Goal: Information Seeking & Learning: Learn about a topic

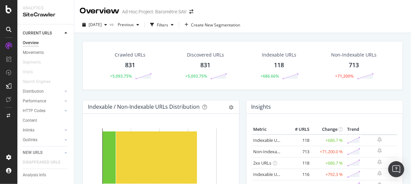
click at [349, 64] on div "713" at bounding box center [354, 65] width 10 height 9
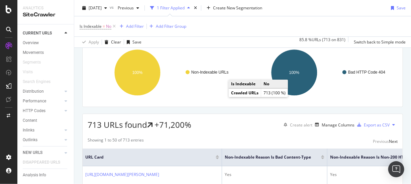
scroll to position [134, 0]
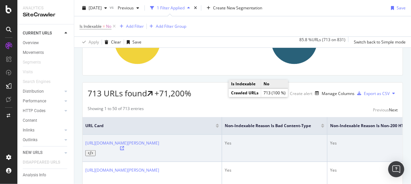
click at [124, 146] on icon at bounding box center [122, 148] width 4 height 4
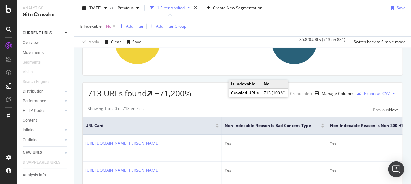
scroll to position [0, 0]
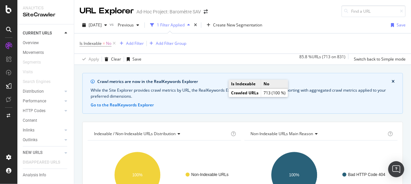
click at [391, 80] on icon "close banner" at bounding box center [392, 82] width 3 height 4
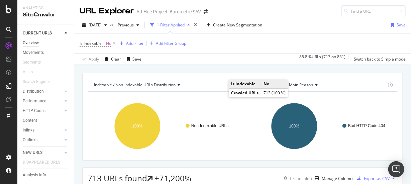
click at [32, 42] on div "Overview" at bounding box center [31, 42] width 16 height 7
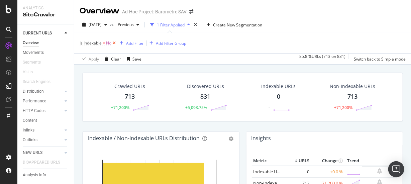
click at [114, 43] on icon at bounding box center [114, 43] width 6 height 7
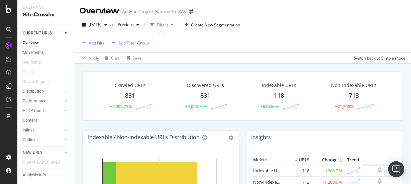
click at [346, 86] on div "Non-Indexable URLs" at bounding box center [353, 85] width 45 height 7
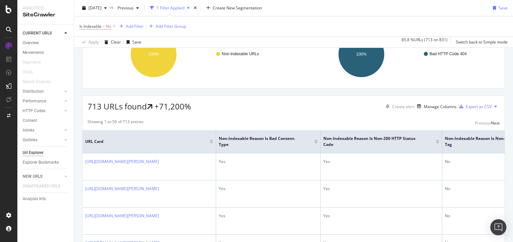
scroll to position [134, 0]
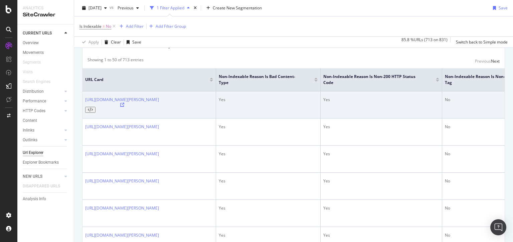
click at [124, 103] on icon at bounding box center [122, 105] width 4 height 4
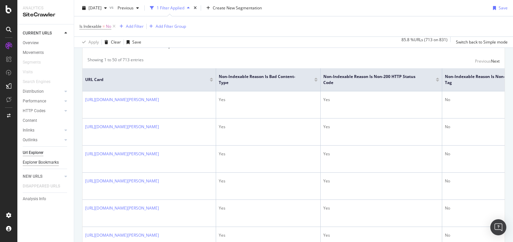
click at [46, 159] on div "Explorer Bookmarks" at bounding box center [41, 162] width 36 height 7
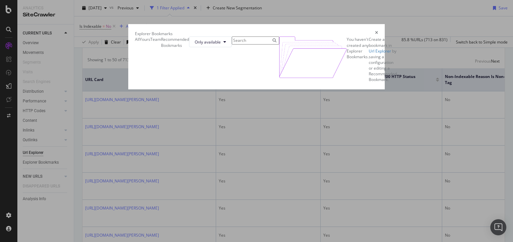
click at [161, 48] on div "Recommended Bookmarks" at bounding box center [161, 41] width 0 height 11
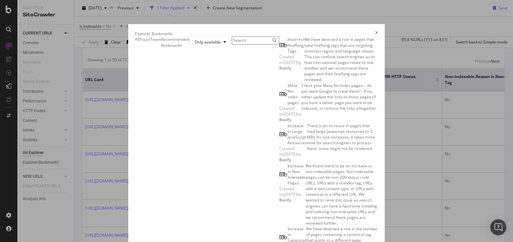
scroll to position [234, 0]
click at [135, 42] on div "All" at bounding box center [135, 39] width 0 height 6
click at [140, 42] on div "Yours" at bounding box center [145, 39] width 11 height 6
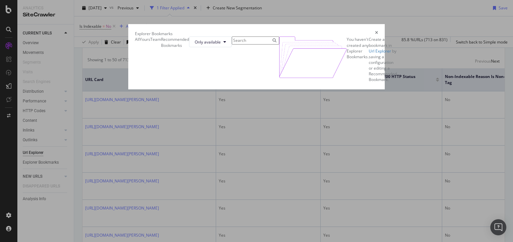
click at [150, 42] on div "Team" at bounding box center [150, 39] width 0 height 6
click at [135, 42] on div "All" at bounding box center [135, 39] width 0 height 6
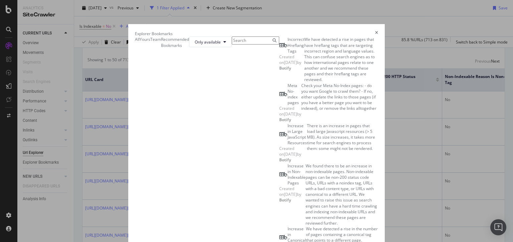
scroll to position [410, 0]
click at [378, 31] on icon "times" at bounding box center [376, 34] width 3 height 6
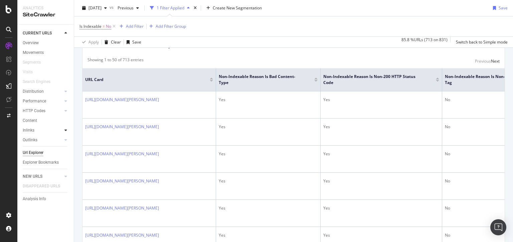
click at [66, 131] on icon at bounding box center [66, 130] width 3 height 4
click at [39, 181] on div "Explorer Bookmarks" at bounding box center [41, 181] width 36 height 7
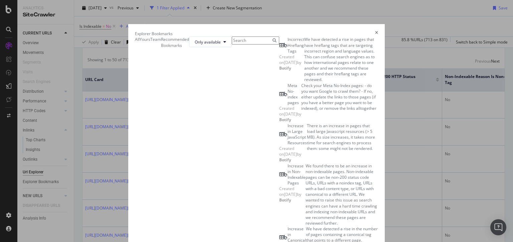
click at [378, 31] on div "times" at bounding box center [376, 34] width 3 height 6
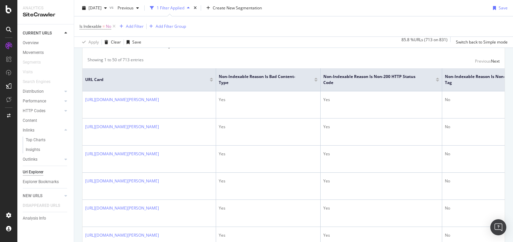
click at [35, 169] on div "Url Explorer" at bounding box center [33, 171] width 21 height 7
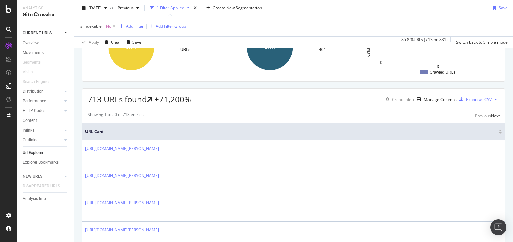
scroll to position [67, 0]
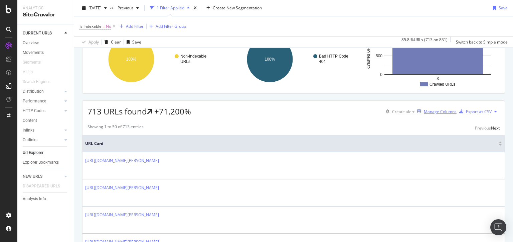
click at [411, 112] on div "Manage Columns" at bounding box center [440, 112] width 33 height 6
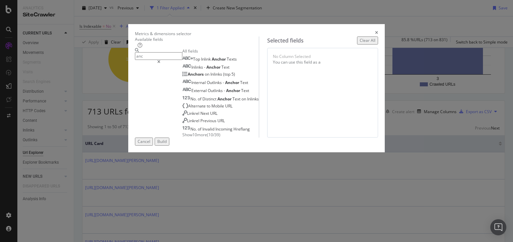
drag, startPoint x: 149, startPoint y: 61, endPoint x: 118, endPoint y: 61, distance: 31.1
click at [135, 61] on div "anc" at bounding box center [158, 56] width 47 height 16
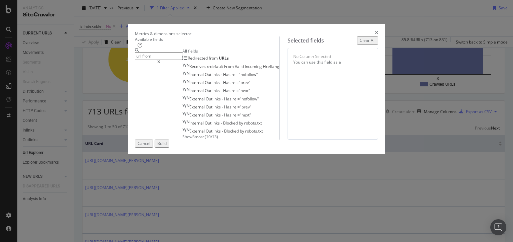
type input "url from"
click at [183, 139] on span "Show 3 more" at bounding box center [194, 137] width 22 height 6
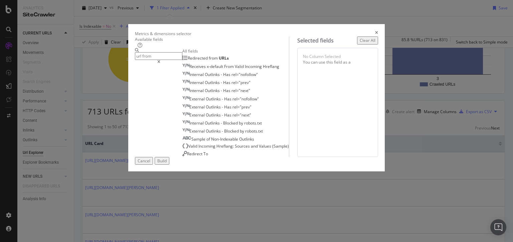
click at [378, 31] on icon "times" at bounding box center [376, 34] width 3 height 6
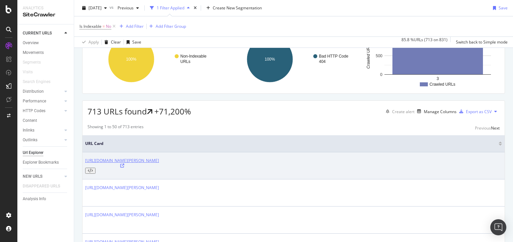
click at [159, 161] on link "[URL][DOMAIN_NAME]" at bounding box center [122, 160] width 74 height 6
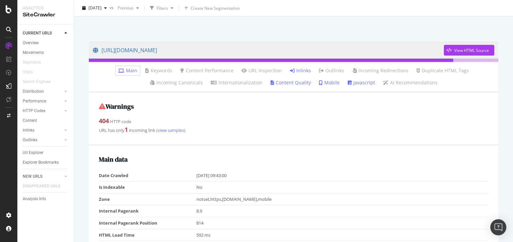
scroll to position [33, 0]
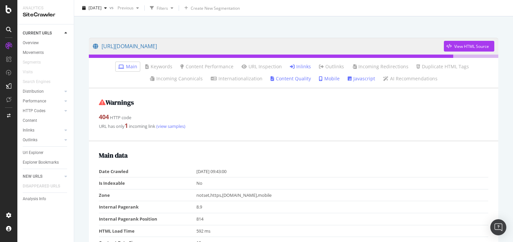
click at [297, 67] on link "Inlinks" at bounding box center [300, 66] width 21 height 7
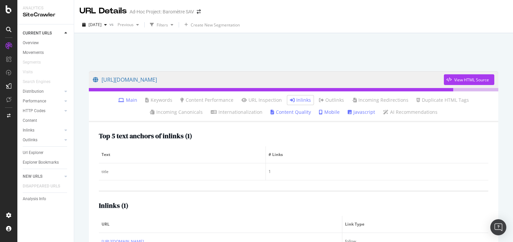
scroll to position [33, 0]
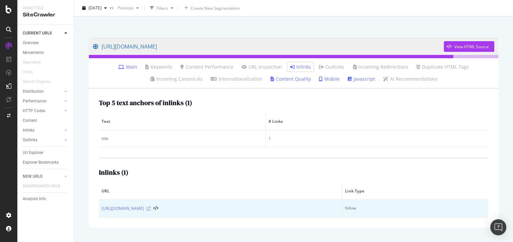
click at [151, 210] on icon at bounding box center [149, 208] width 4 height 4
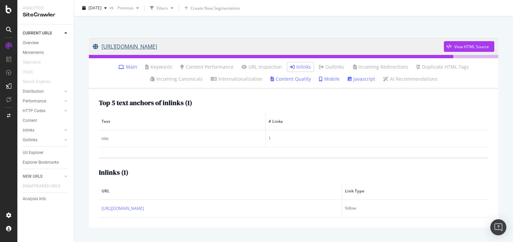
click at [316, 46] on link "[URL][DOMAIN_NAME]" at bounding box center [268, 46] width 351 height 17
click at [459, 44] on div "View HTML Source" at bounding box center [472, 47] width 35 height 6
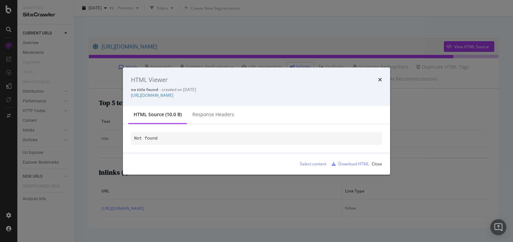
click at [382, 80] on div "HTML Viewer no title found - crawled on [DATE] [URL][DOMAIN_NAME]" at bounding box center [256, 86] width 267 height 39
click at [380, 79] on icon "times" at bounding box center [380, 79] width 4 height 5
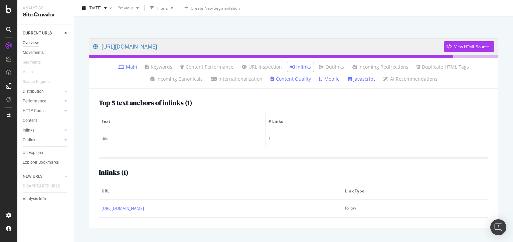
click at [33, 42] on div "Overview" at bounding box center [31, 42] width 16 height 7
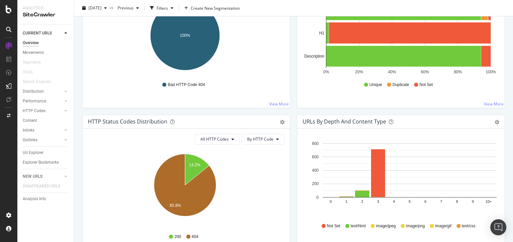
scroll to position [67, 0]
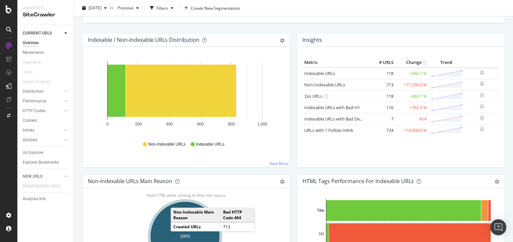
click at [178, 200] on ellipse "A chart." at bounding box center [185, 236] width 72 height 72
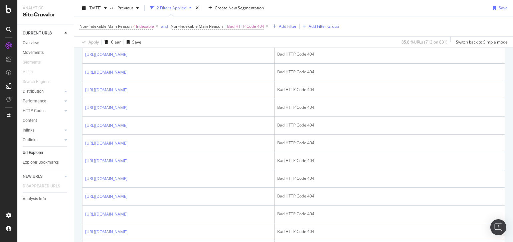
scroll to position [468, 0]
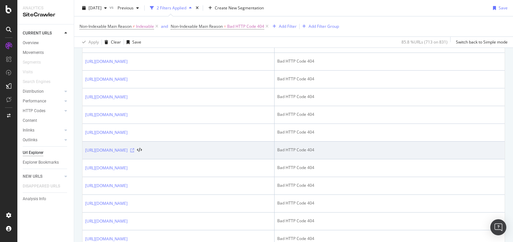
click at [134, 148] on icon at bounding box center [132, 150] width 4 height 4
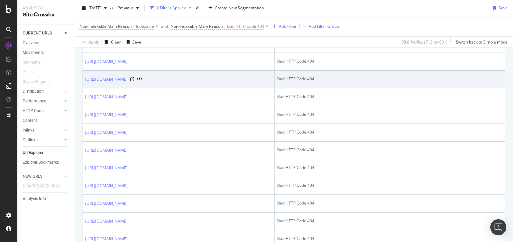
click at [128, 79] on link "[URL][DOMAIN_NAME]" at bounding box center [106, 79] width 42 height 7
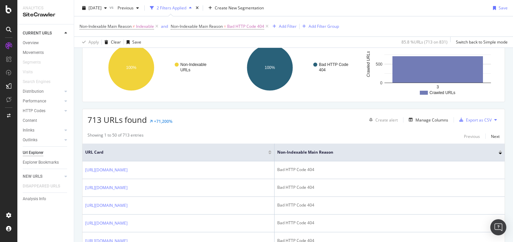
scroll to position [0, 0]
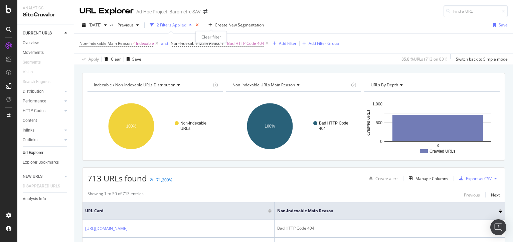
click at [199, 24] on icon "times" at bounding box center [197, 25] width 3 height 4
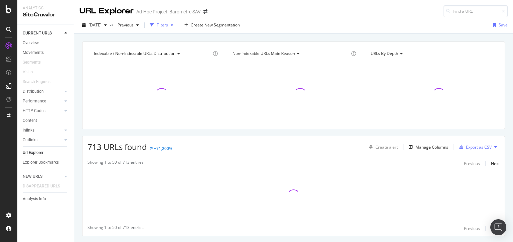
click at [168, 23] on div "Filters" at bounding box center [162, 25] width 11 height 6
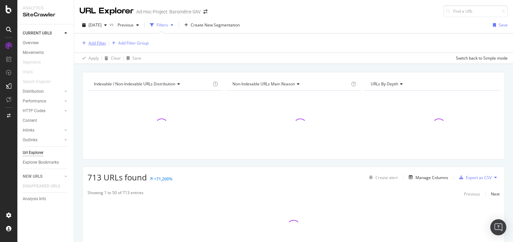
click at [100, 40] on div "Add Filter" at bounding box center [98, 43] width 18 height 6
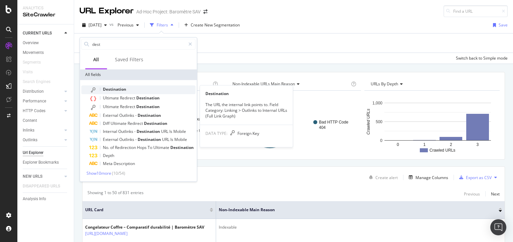
type input "dest"
click at [114, 90] on span "Destination" at bounding box center [114, 89] width 23 height 6
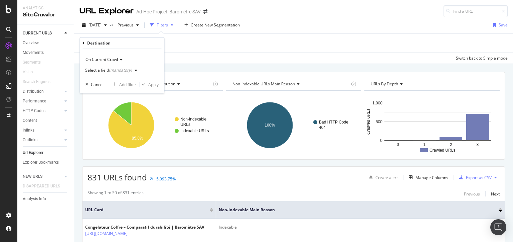
click at [114, 70] on div "(mandatory)" at bounding box center [120, 70] width 23 height 6
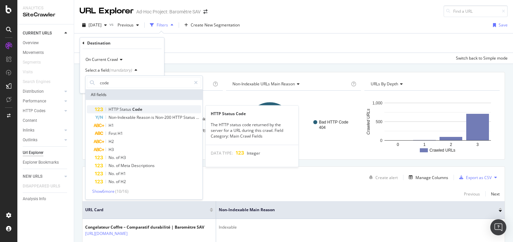
type input "code"
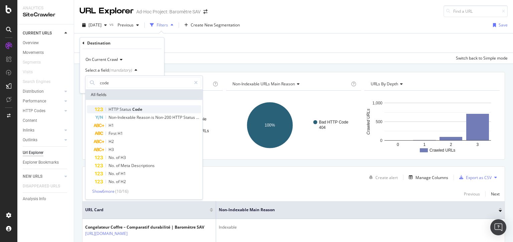
click at [115, 108] on span "HTTP" at bounding box center [114, 109] width 11 height 6
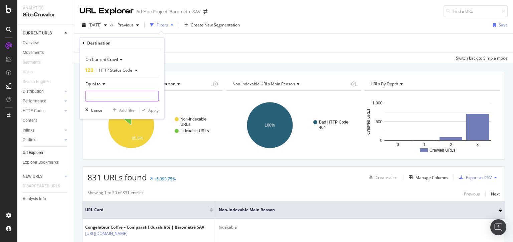
click at [103, 97] on input "number" at bounding box center [122, 96] width 74 height 11
click at [100, 105] on span "404" at bounding box center [113, 105] width 52 height 6
type input "404"
click at [154, 109] on div "Apply" at bounding box center [153, 110] width 10 height 6
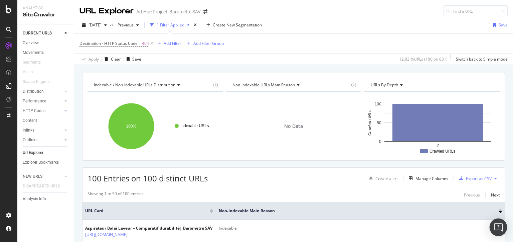
click at [500, 223] on div "Open Intercom Messenger" at bounding box center [499, 227] width 18 height 18
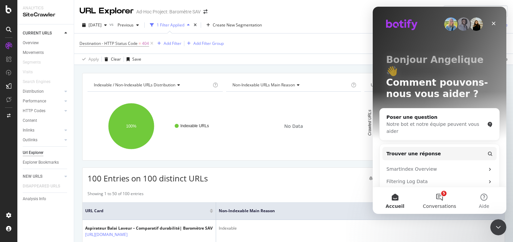
click at [439, 198] on button "5 Conversations" at bounding box center [440, 200] width 44 height 27
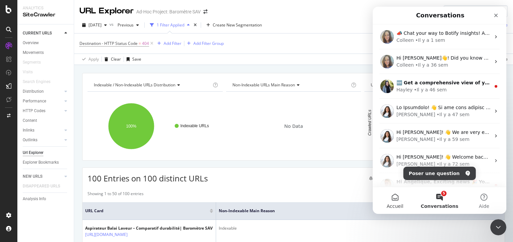
click at [396, 199] on button "Accueil" at bounding box center [395, 200] width 44 height 27
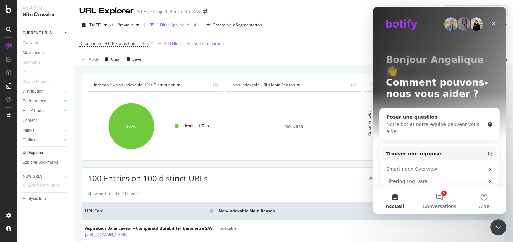
click at [414, 114] on div "Poser une question" at bounding box center [436, 117] width 98 height 7
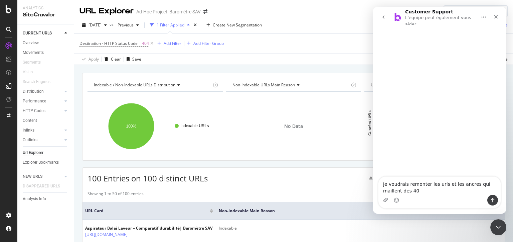
type textarea "je voudrais remonter les urls et les ancres qui maillent des 404"
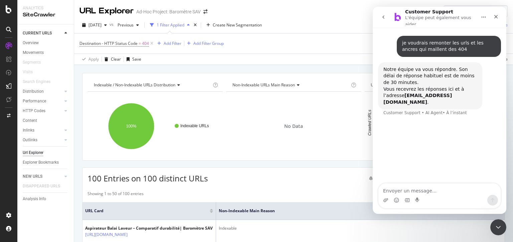
click at [274, 45] on div "Destination - HTTP Status Code = 404 Add Filter Add Filter Group" at bounding box center [294, 43] width 429 height 20
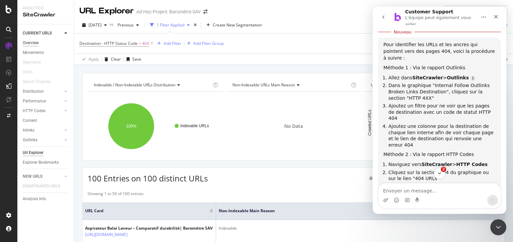
click at [37, 43] on div "Overview" at bounding box center [31, 42] width 16 height 7
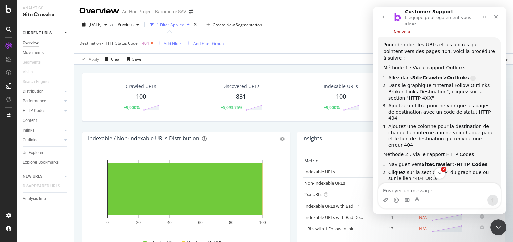
click at [150, 43] on icon at bounding box center [152, 43] width 6 height 7
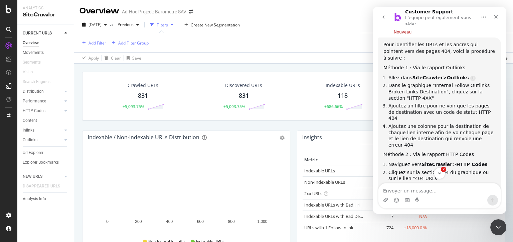
scroll to position [134, 0]
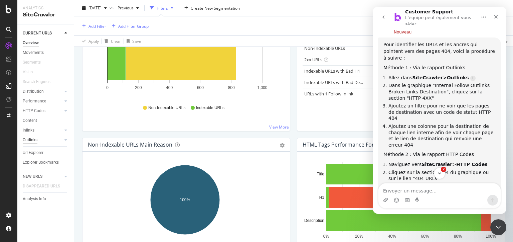
click at [29, 139] on div "Outlinks" at bounding box center [30, 139] width 15 height 7
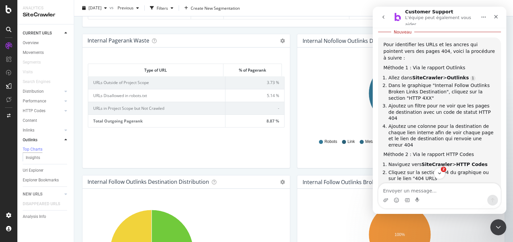
scroll to position [468, 0]
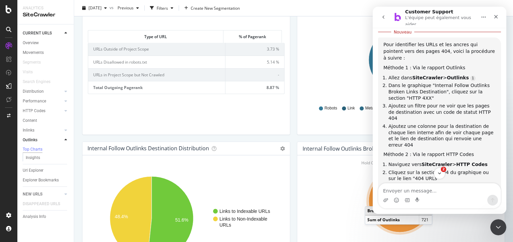
drag, startPoint x: 361, startPoint y: 200, endPoint x: 369, endPoint y: 198, distance: 8.4
click at [369, 198] on ellipse "A chart." at bounding box center [400, 201] width 62 height 62
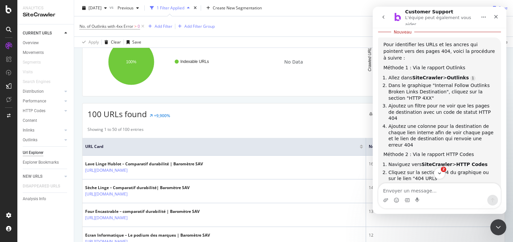
scroll to position [67, 0]
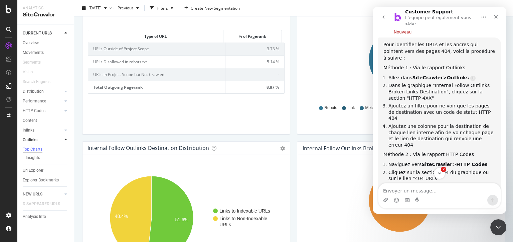
scroll to position [501, 0]
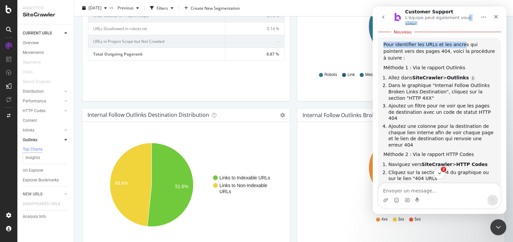
drag, startPoint x: 461, startPoint y: 12, endPoint x: 455, endPoint y: 31, distance: 20.1
click at [455, 31] on div "Customer Support L'équipe peut également vous aider je voudrais remonter les ur…" at bounding box center [440, 110] width 134 height 207
click at [499, 229] on icon "Fermer le Messenger Intercom" at bounding box center [498, 226] width 8 height 8
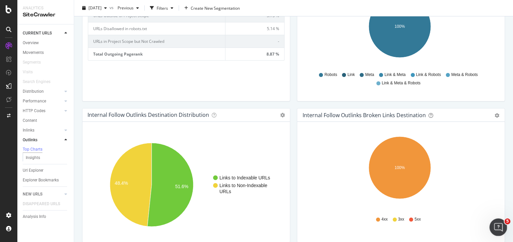
scroll to position [77, 0]
click at [499, 230] on icon "Ouvrir le Messenger Intercom" at bounding box center [497, 226] width 11 height 11
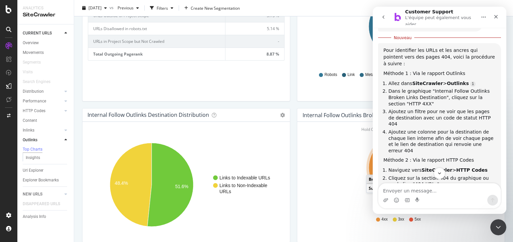
click at [370, 166] on ellipse "A chart." at bounding box center [400, 167] width 62 height 62
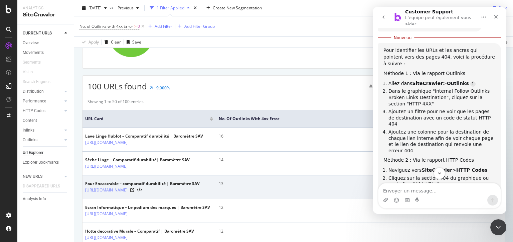
scroll to position [167, 0]
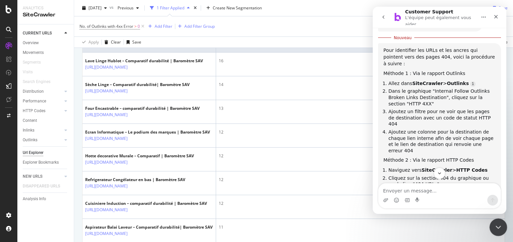
click at [496, 227] on icon "Fermer le Messenger Intercom" at bounding box center [498, 226] width 8 height 8
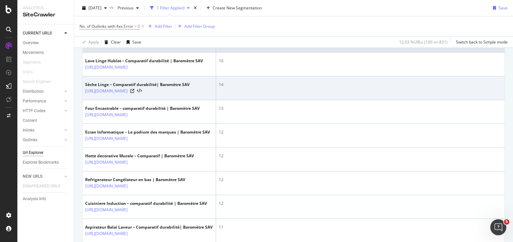
scroll to position [100, 0]
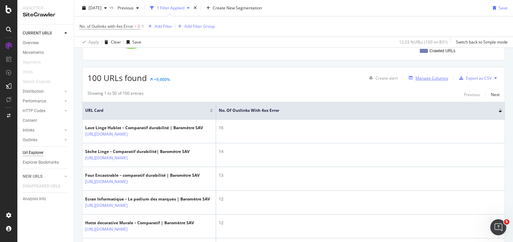
click at [418, 79] on div "Manage Columns" at bounding box center [432, 78] width 33 height 6
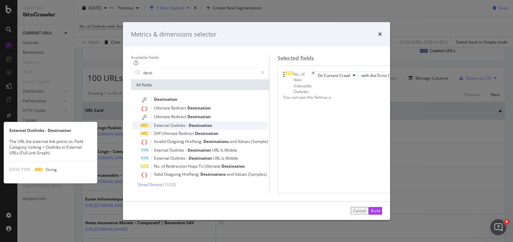
type input "desti"
click at [170, 123] on span "Outlinks" at bounding box center [178, 126] width 16 height 6
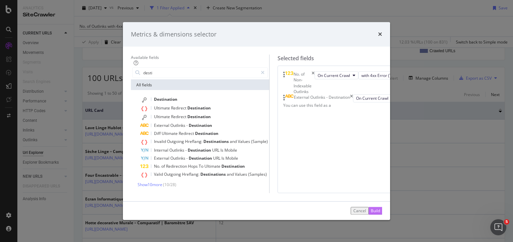
click at [382, 214] on button "Build" at bounding box center [375, 211] width 13 height 8
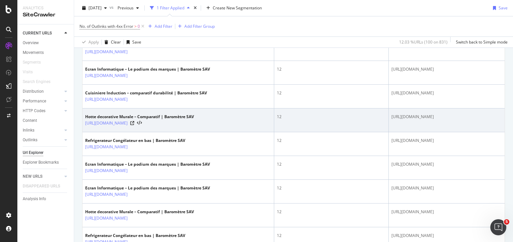
scroll to position [583, 0]
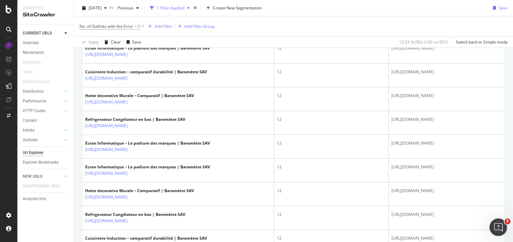
click at [500, 229] on icon "Ouvrir le Messenger Intercom" at bounding box center [497, 226] width 11 height 11
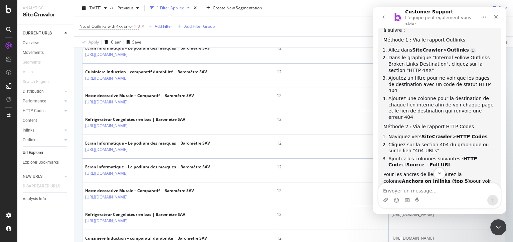
scroll to position [140, 0]
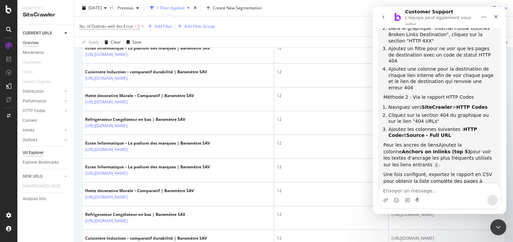
click at [29, 43] on div "Overview" at bounding box center [31, 42] width 16 height 7
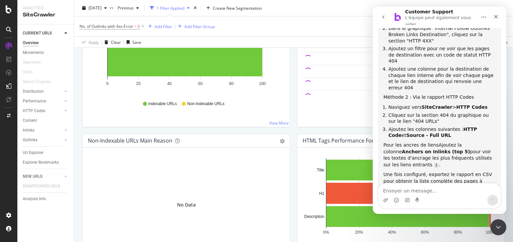
scroll to position [201, 0]
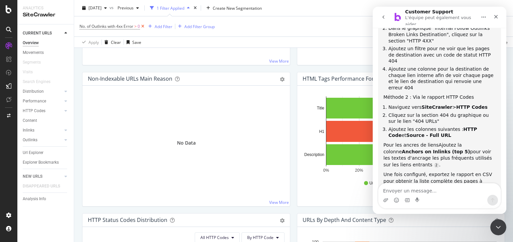
click at [143, 26] on icon at bounding box center [143, 26] width 6 height 7
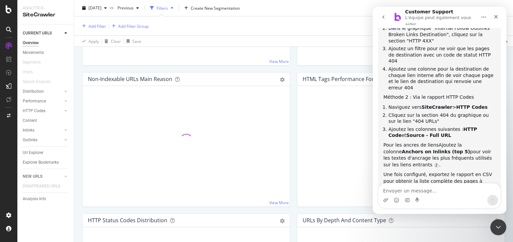
scroll to position [199, 0]
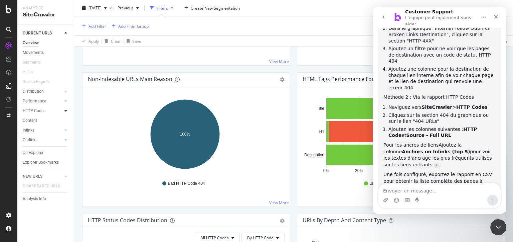
click at [67, 111] on icon at bounding box center [66, 111] width 3 height 4
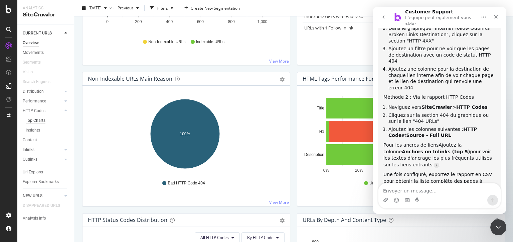
click at [36, 122] on div "Top Charts" at bounding box center [36, 120] width 20 height 7
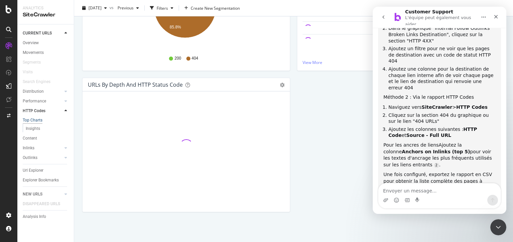
scroll to position [53, 0]
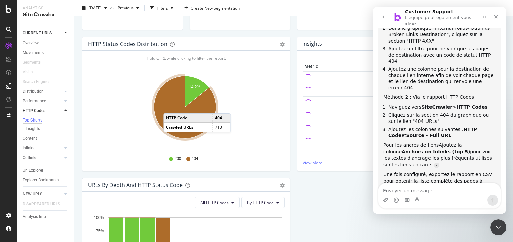
click at [170, 107] on icon "A chart." at bounding box center [185, 107] width 62 height 62
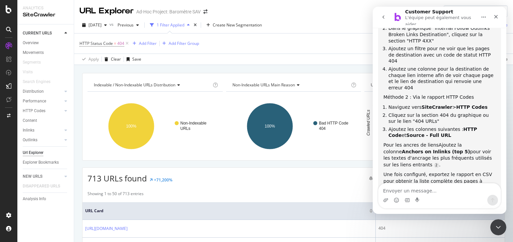
scroll to position [67, 0]
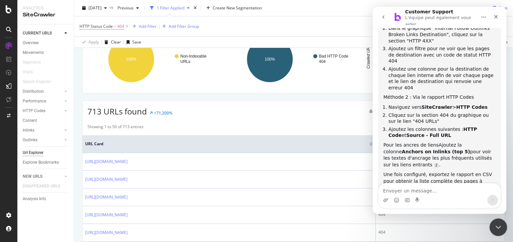
click at [504, 225] on div "Fermer le Messenger Intercom" at bounding box center [498, 226] width 16 height 16
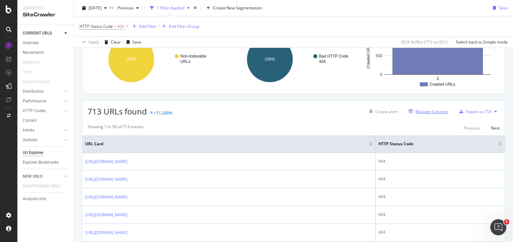
click at [428, 112] on div "Manage Columns" at bounding box center [432, 112] width 33 height 6
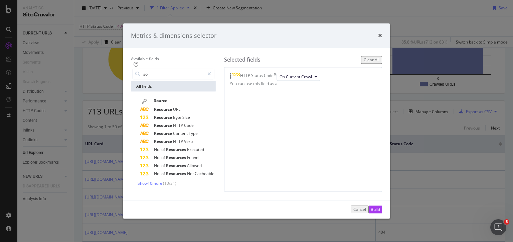
type input "s"
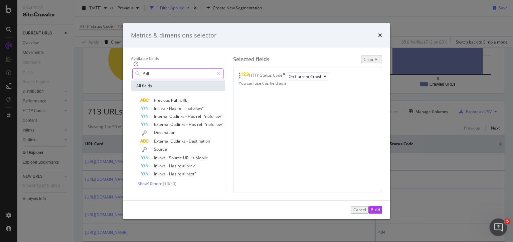
click at [498, 229] on icon "Ouvrir le Messenger Intercom" at bounding box center [497, 226] width 11 height 11
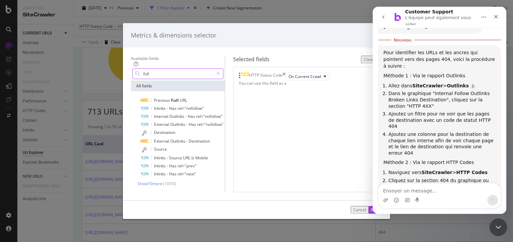
scroll to position [77, 0]
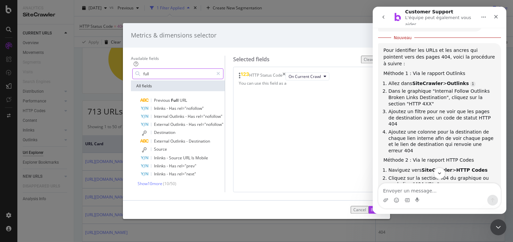
click at [168, 69] on input "full" at bounding box center [178, 74] width 71 height 10
drag, startPoint x: 168, startPoint y: 62, endPoint x: 68, endPoint y: 52, distance: 100.4
click at [68, 52] on div "Metrics & dimensions selector Available fields full All fields Previous Full UR…" at bounding box center [256, 121] width 513 height 242
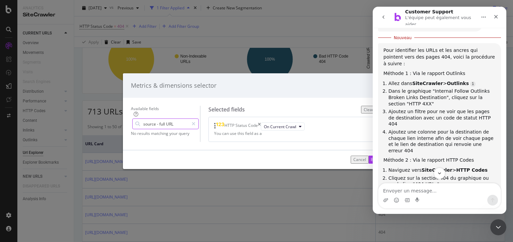
click at [411, 191] on textarea "Envoyer un message..." at bounding box center [440, 188] width 122 height 11
type input "j"
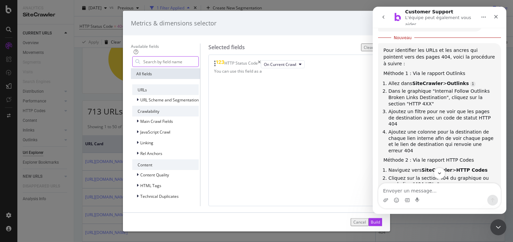
click at [144, 62] on input "modal" at bounding box center [171, 61] width 56 height 10
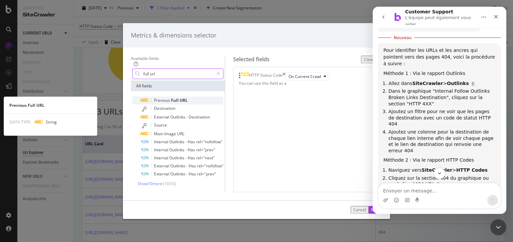
type input "full url"
click at [171, 98] on span "Full" at bounding box center [175, 101] width 9 height 6
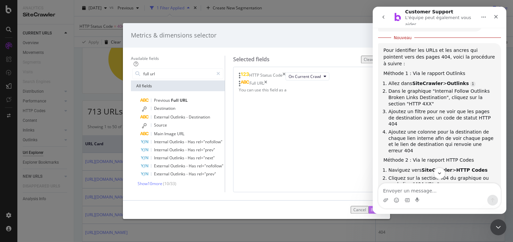
click at [380, 212] on div "Build" at bounding box center [375, 210] width 9 height 6
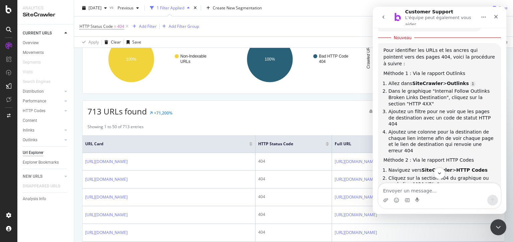
scroll to position [48, 0]
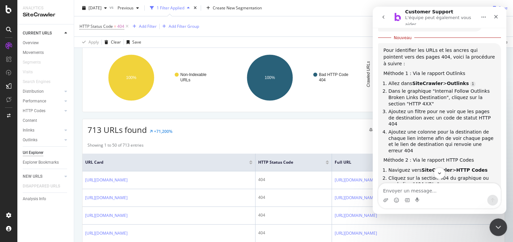
click at [497, 222] on icon "Fermer le Messenger Intercom" at bounding box center [498, 226] width 8 height 8
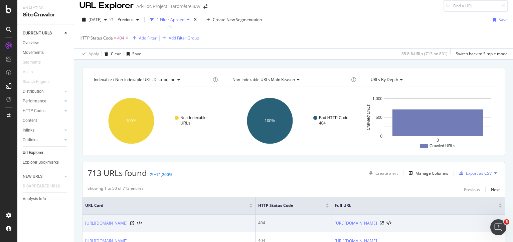
scroll to position [0, 0]
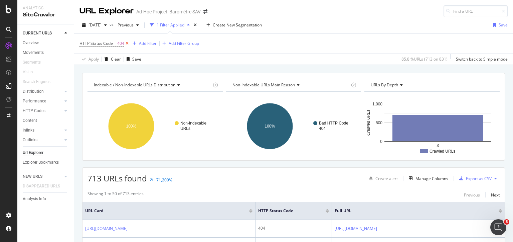
click at [126, 42] on icon at bounding box center [127, 43] width 6 height 7
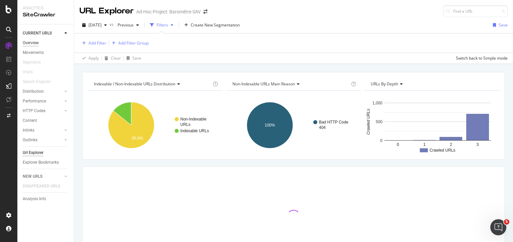
click at [28, 40] on div "Overview" at bounding box center [31, 42] width 16 height 7
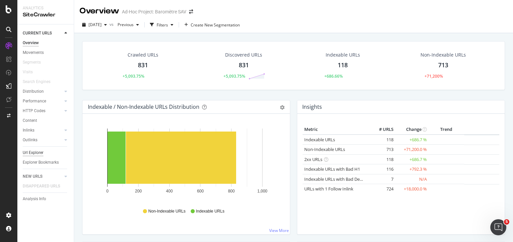
click at [34, 152] on div "Url Explorer" at bounding box center [33, 152] width 21 height 7
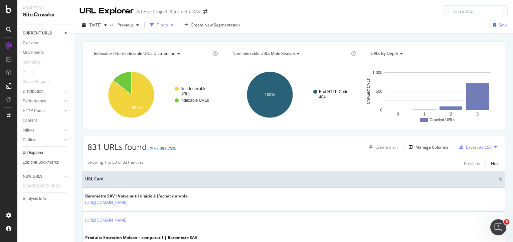
click at [168, 25] on div "Filters" at bounding box center [162, 25] width 11 height 6
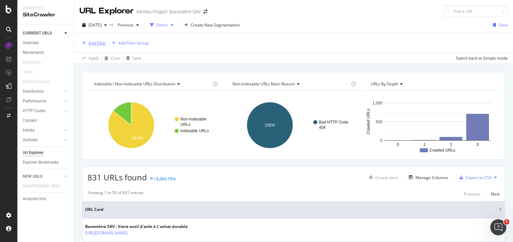
click at [93, 44] on div "Add Filter" at bounding box center [98, 43] width 18 height 6
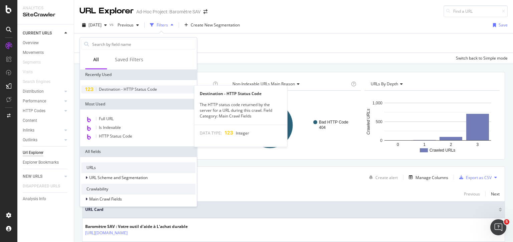
click at [141, 88] on span "Destination - HTTP Status Code" at bounding box center [128, 89] width 58 height 6
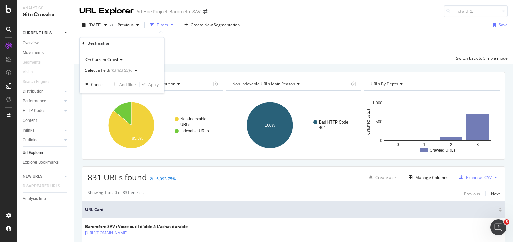
click at [113, 69] on div "(mandatory)" at bounding box center [120, 70] width 23 height 6
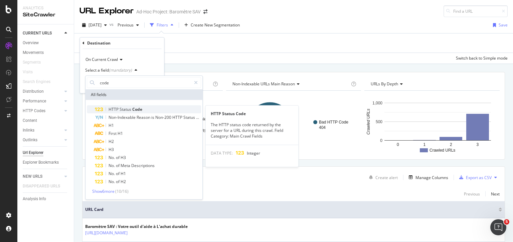
type input "code"
click at [112, 108] on span "HTTP" at bounding box center [114, 109] width 11 height 6
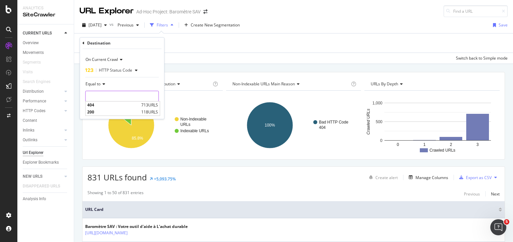
click at [112, 99] on input "number" at bounding box center [122, 96] width 74 height 11
click at [106, 105] on span "404" at bounding box center [113, 105] width 52 height 6
type input "404"
click at [151, 108] on div "Apply" at bounding box center [153, 110] width 10 height 6
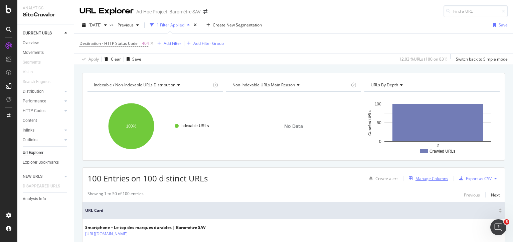
click at [429, 177] on div "Manage Columns" at bounding box center [432, 179] width 33 height 6
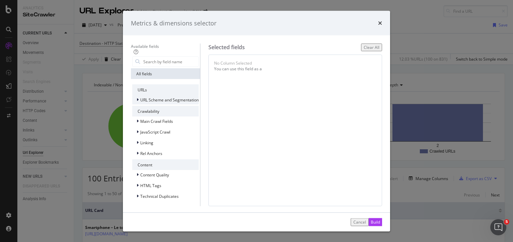
click at [137, 99] on icon "modal" at bounding box center [138, 100] width 2 height 4
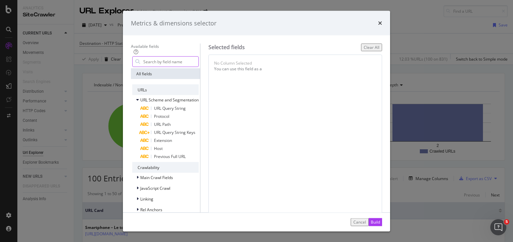
click at [143, 61] on input "modal" at bounding box center [171, 61] width 56 height 10
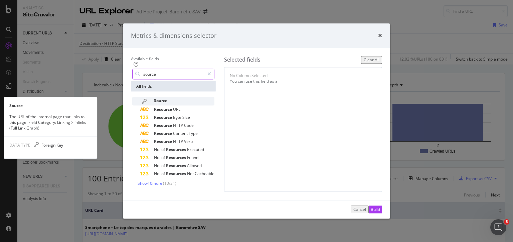
type input "source"
click at [154, 98] on span "Source" at bounding box center [160, 101] width 13 height 6
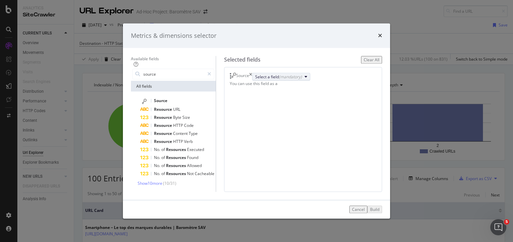
click at [298, 78] on div "(mandatory)" at bounding box center [290, 77] width 23 height 6
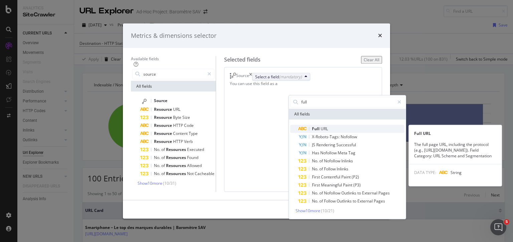
type input "full"
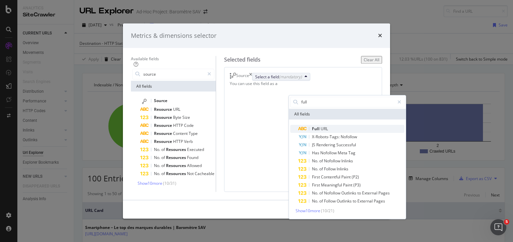
click at [300, 124] on div "Full URL" at bounding box center [352, 128] width 106 height 8
click at [312, 125] on span "Full" at bounding box center [316, 128] width 9 height 6
click at [298, 126] on icon "modal" at bounding box center [302, 128] width 9 height 4
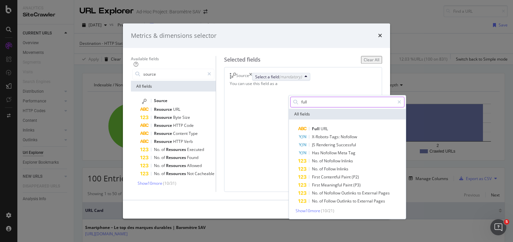
click at [354, 97] on input "full" at bounding box center [348, 102] width 94 height 10
click at [321, 125] on span "URL" at bounding box center [324, 128] width 7 height 6
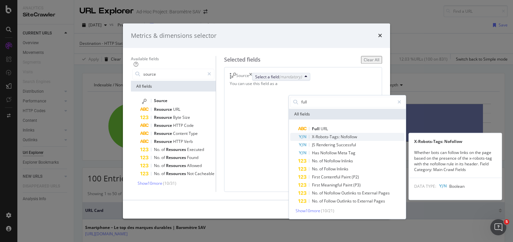
click at [312, 133] on span "X-Robots-Tags:" at bounding box center [326, 136] width 29 height 6
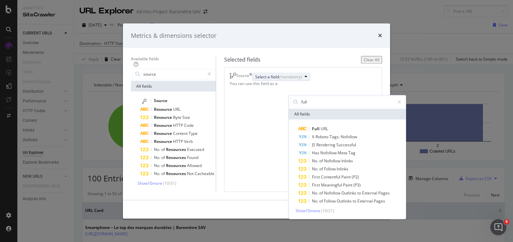
click at [249, 73] on div "Source" at bounding box center [242, 77] width 13 height 8
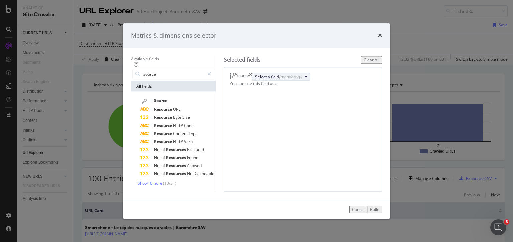
click at [288, 78] on div "Select a field (mandatory)" at bounding box center [278, 77] width 47 height 6
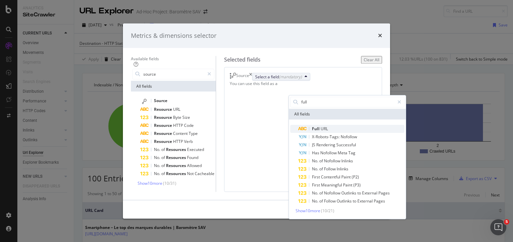
click at [312, 125] on span "Full" at bounding box center [316, 128] width 9 height 6
click at [298, 126] on icon "modal" at bounding box center [302, 128] width 9 height 4
click at [296, 207] on span "Show 10 more" at bounding box center [308, 210] width 25 height 6
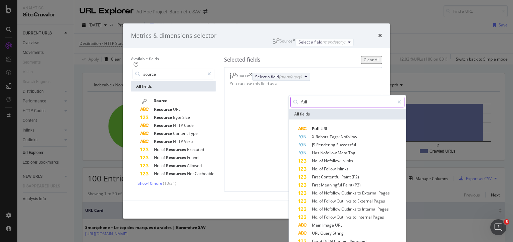
drag, startPoint x: 297, startPoint y: 114, endPoint x: 300, endPoint y: 89, distance: 25.3
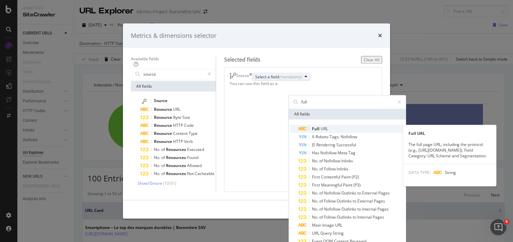
click at [312, 125] on span "Full" at bounding box center [316, 128] width 9 height 6
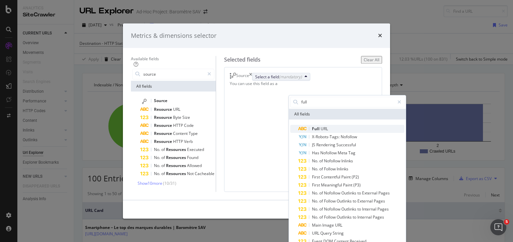
click at [312, 125] on span "Full" at bounding box center [316, 128] width 9 height 6
click at [321, 125] on span "URL" at bounding box center [324, 128] width 7 height 6
click at [382, 127] on div "Source Select a field (mandatory) full All fields Full URL X-Robots-Tags: Nofol…" at bounding box center [303, 129] width 158 height 124
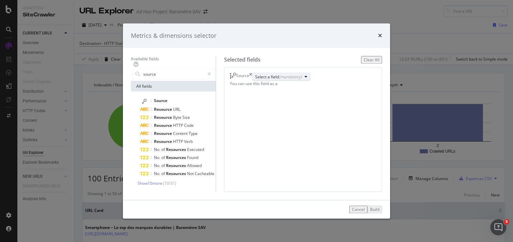
click at [302, 77] on div "(mandatory)" at bounding box center [290, 77] width 23 height 6
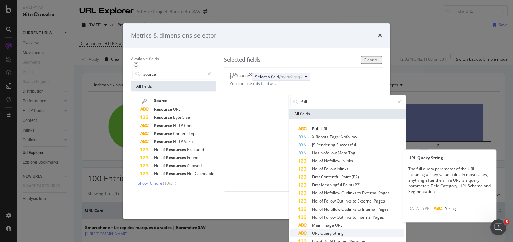
click at [321, 230] on span "Query" at bounding box center [327, 233] width 12 height 6
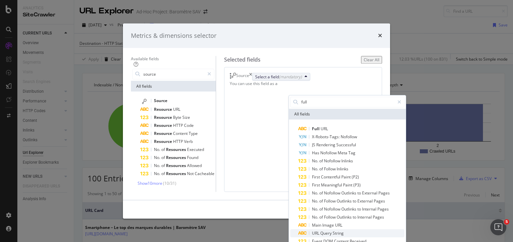
click at [321, 230] on span "Query" at bounding box center [327, 233] width 12 height 6
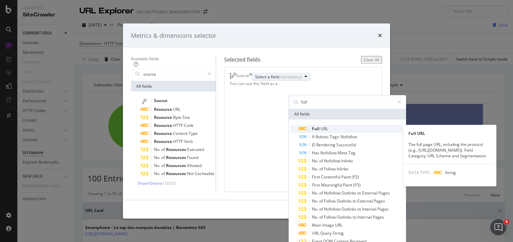
click at [321, 125] on span "URL" at bounding box center [324, 128] width 7 height 6
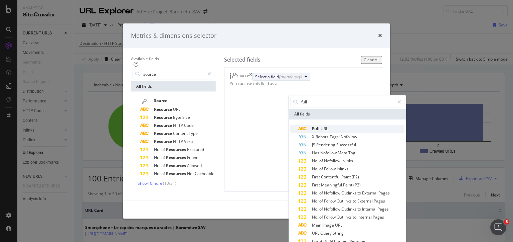
click at [321, 125] on span "URL" at bounding box center [324, 128] width 7 height 6
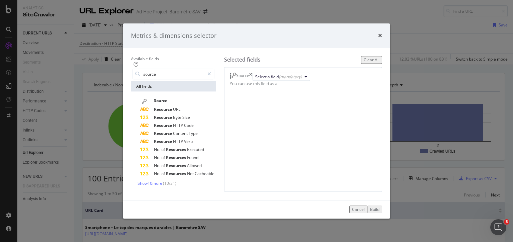
click at [265, 119] on div "Source Select a field (mandatory) You can use this field as a To pick up a drag…" at bounding box center [303, 129] width 158 height 124
click at [296, 81] on div "Select a field (mandatory)" at bounding box center [281, 77] width 58 height 8
click at [296, 78] on div "Select a field (mandatory)" at bounding box center [278, 77] width 47 height 6
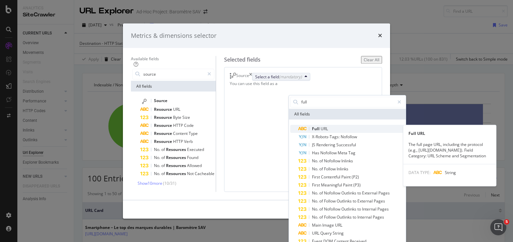
click at [312, 125] on span "Full" at bounding box center [316, 128] width 9 height 6
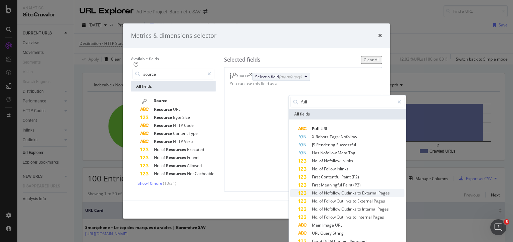
drag, startPoint x: 302, startPoint y: 117, endPoint x: 322, endPoint y: 176, distance: 61.8
click at [310, 148] on div "Full URL X-Robots-Tags: Nofollow JS Rendering Successful Has Nofollow Meta Tag …" at bounding box center [348, 204] width 114 height 160
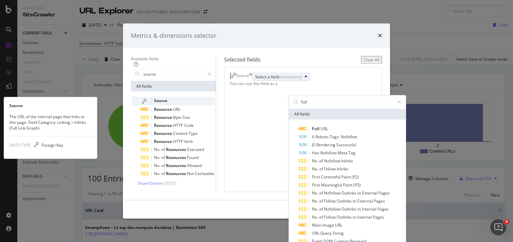
click at [154, 98] on span "Source" at bounding box center [160, 101] width 13 height 6
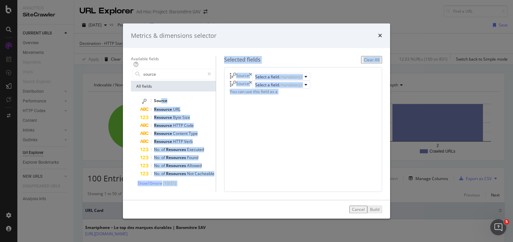
drag, startPoint x: 144, startPoint y: 86, endPoint x: 308, endPoint y: 93, distance: 164.3
click at [308, 93] on div "Available fields source All fields Source Resource URL Resource Byte Size Resou…" at bounding box center [256, 123] width 251 height 135
click at [216, 102] on div "Source Resource URL Resource Byte Size Resource HTTP Code Resource Content Type…" at bounding box center [173, 142] width 85 height 100
drag, startPoint x: 147, startPoint y: 87, endPoint x: 318, endPoint y: 79, distance: 171.7
click at [321, 79] on div "Available fields source All fields Source Resource URL Resource Byte Size Resou…" at bounding box center [256, 123] width 251 height 135
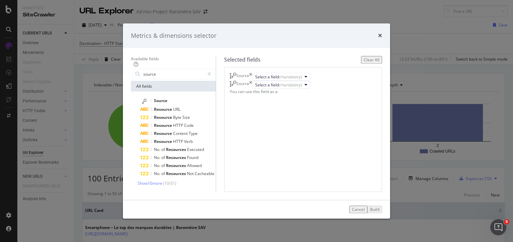
drag, startPoint x: 138, startPoint y: 75, endPoint x: 385, endPoint y: 161, distance: 261.2
click at [139, 81] on div "All fields" at bounding box center [173, 86] width 85 height 11
click at [365, 212] on div "Cancel" at bounding box center [358, 209] width 13 height 6
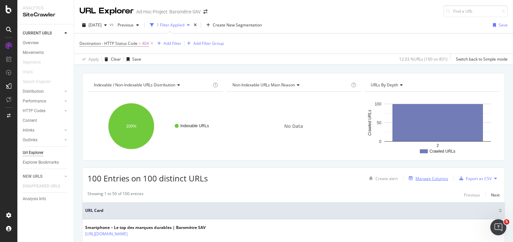
click at [426, 176] on div "Manage Columns" at bounding box center [432, 179] width 33 height 6
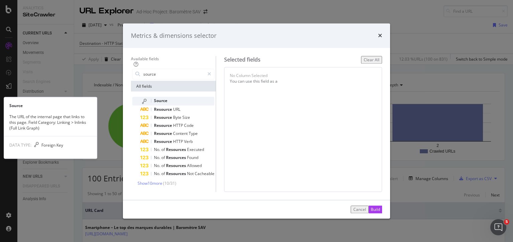
type input "source"
click at [154, 98] on span "Source" at bounding box center [160, 101] width 13 height 6
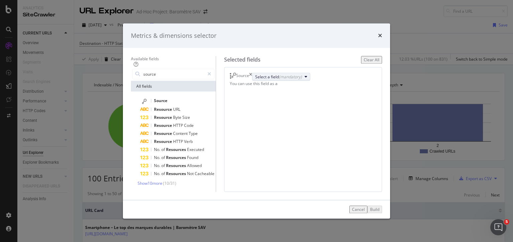
click at [298, 79] on div "Select a field (mandatory)" at bounding box center [278, 77] width 47 height 6
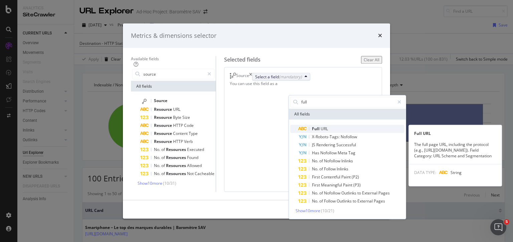
type input "full"
click at [312, 125] on span "Full" at bounding box center [316, 128] width 9 height 6
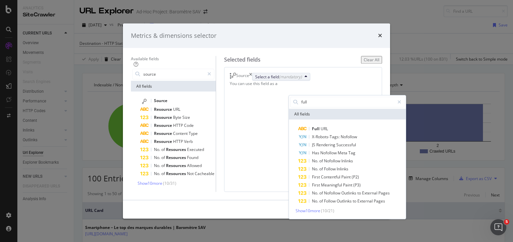
click at [232, 73] on icon "modal" at bounding box center [231, 76] width 2 height 7
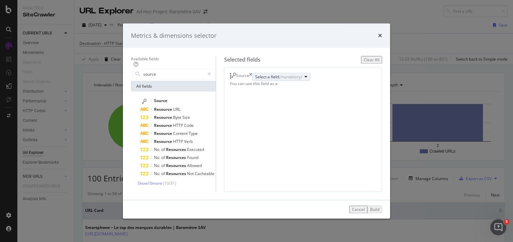
click at [302, 77] on div "Select a field (mandatory)" at bounding box center [278, 77] width 47 height 6
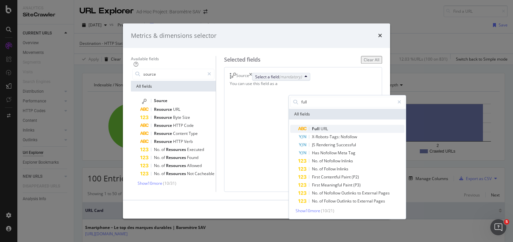
click at [312, 125] on span "Full" at bounding box center [316, 128] width 9 height 6
click at [365, 212] on div "Cancel" at bounding box center [358, 209] width 13 height 6
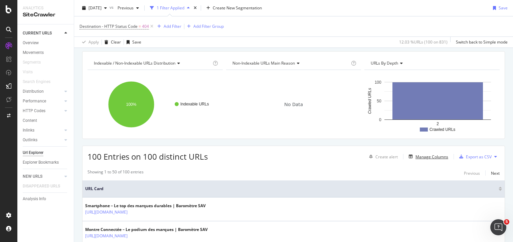
scroll to position [33, 0]
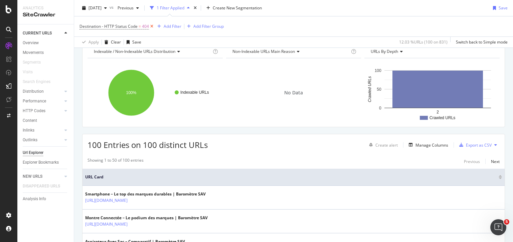
click at [150, 27] on icon at bounding box center [152, 26] width 6 height 7
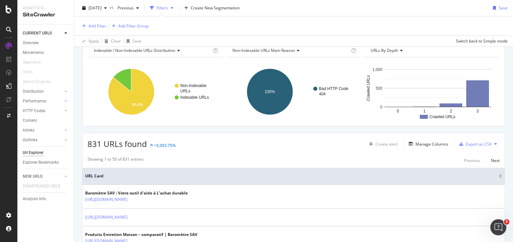
scroll to position [32, 0]
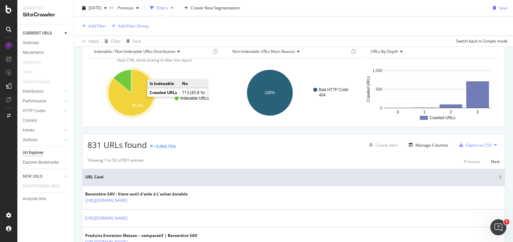
click at [136, 91] on icon "A chart." at bounding box center [131, 93] width 46 height 46
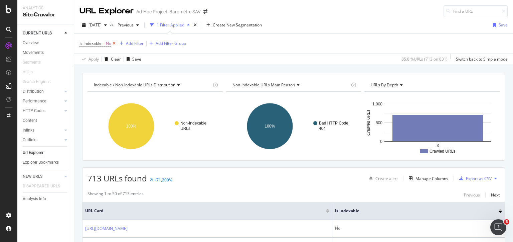
click at [115, 42] on icon at bounding box center [114, 43] width 6 height 7
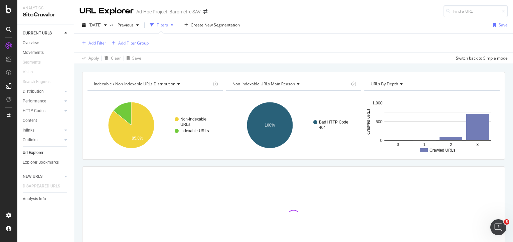
click at [168, 24] on div "Filters" at bounding box center [162, 25] width 11 height 6
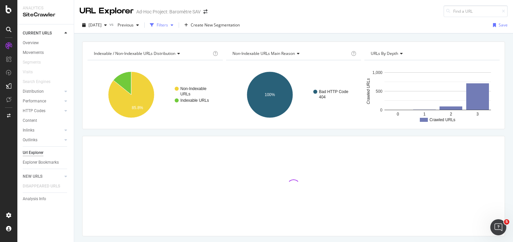
click at [168, 24] on div "Filters" at bounding box center [162, 25] width 11 height 6
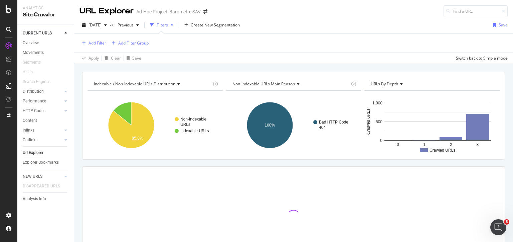
click at [99, 43] on div "Add Filter" at bounding box center [98, 43] width 18 height 6
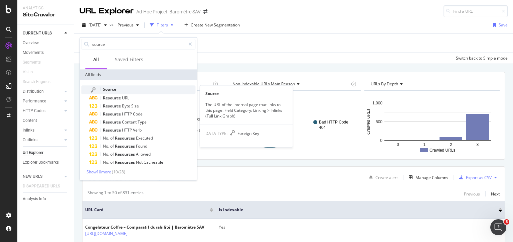
type input "source"
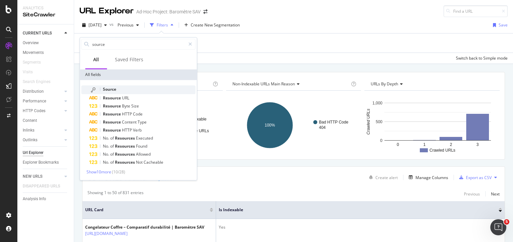
click at [109, 90] on span "Source" at bounding box center [109, 89] width 13 height 6
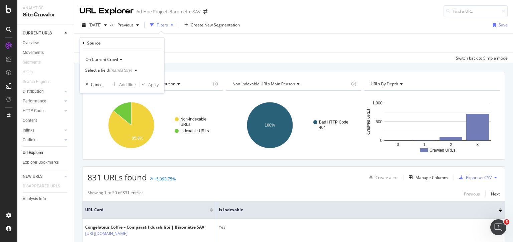
click at [99, 71] on div "Select a field (mandatory)" at bounding box center [108, 70] width 47 height 4
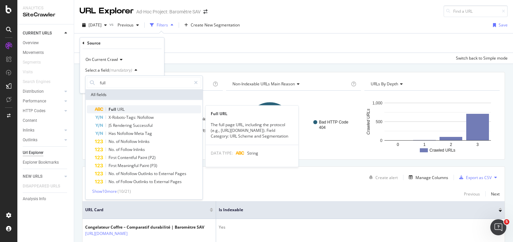
type input "full"
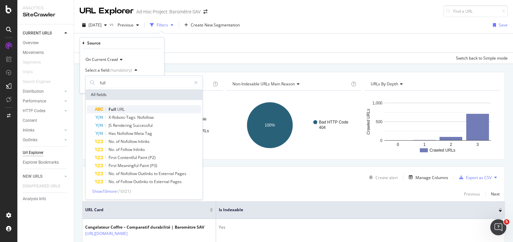
click at [117, 107] on span "URL" at bounding box center [120, 109] width 7 height 6
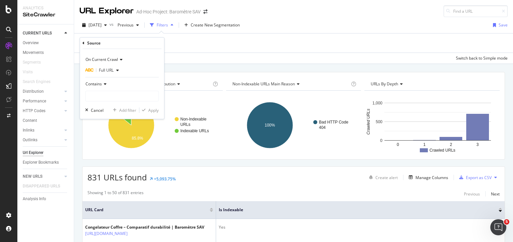
click at [94, 85] on span "Contains" at bounding box center [94, 84] width 16 height 6
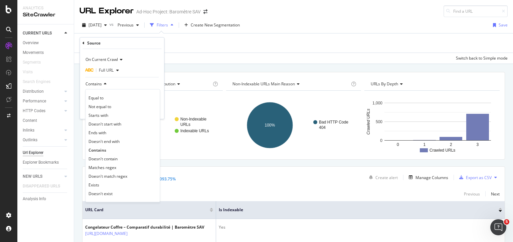
click at [94, 85] on span "Contains" at bounding box center [94, 84] width 16 height 6
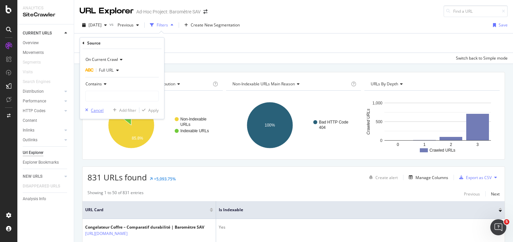
click at [96, 110] on div "Cancel" at bounding box center [97, 110] width 13 height 6
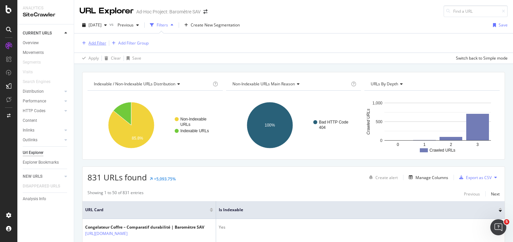
click at [96, 42] on div "Add Filter" at bounding box center [98, 43] width 18 height 6
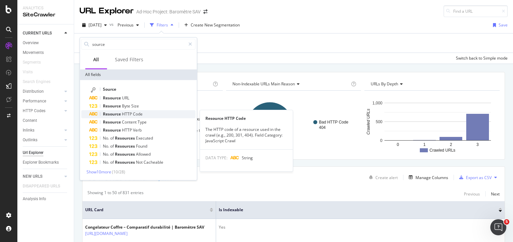
click at [117, 114] on span "Resource" at bounding box center [112, 114] width 19 height 6
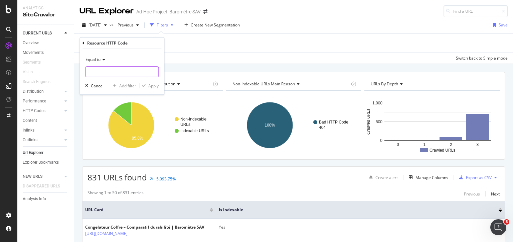
click at [95, 73] on input "text" at bounding box center [122, 71] width 73 height 11
type input "404"
click at [83, 44] on icon at bounding box center [84, 43] width 2 height 4
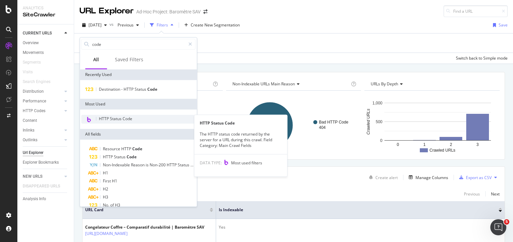
type input "code"
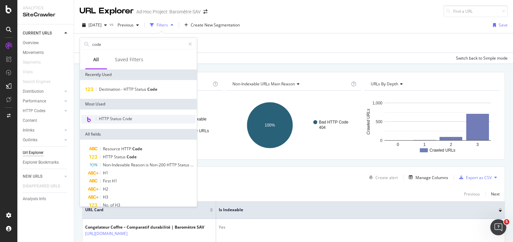
click at [112, 116] on span "HTTP Status Code" at bounding box center [115, 119] width 33 height 6
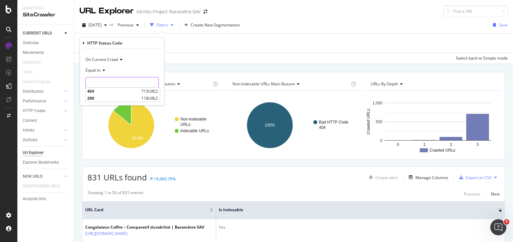
click at [110, 85] on input "number" at bounding box center [122, 82] width 74 height 11
click at [100, 92] on span "404" at bounding box center [113, 91] width 52 height 6
type input "404"
click at [147, 97] on div "button" at bounding box center [143, 96] width 9 height 4
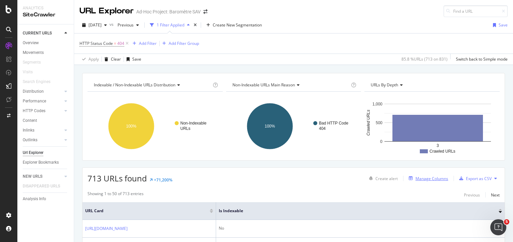
click at [426, 178] on div "Manage Columns" at bounding box center [432, 179] width 33 height 6
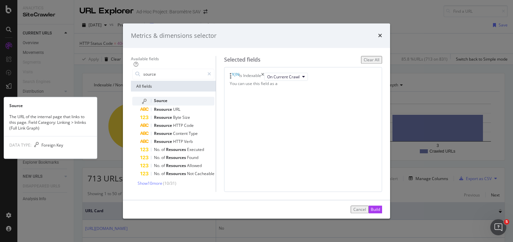
type input "source"
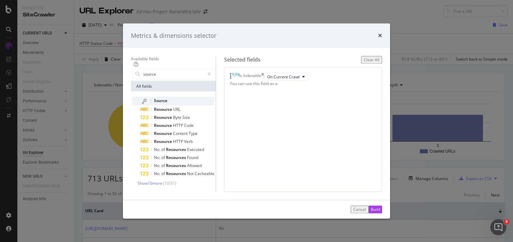
click at [154, 98] on span "Source" at bounding box center [160, 101] width 13 height 6
click at [296, 88] on div "Select a field (mandatory)" at bounding box center [278, 85] width 47 height 6
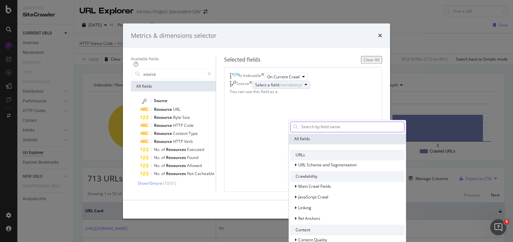
click at [303, 122] on input "modal" at bounding box center [353, 127] width 104 height 10
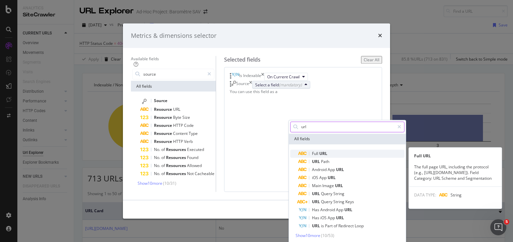
type input "url"
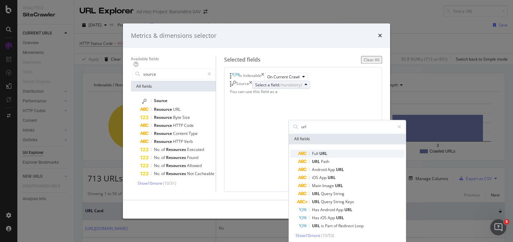
click at [320, 150] on span "URL" at bounding box center [324, 153] width 8 height 6
click at [312, 158] on span "URL" at bounding box center [316, 161] width 9 height 6
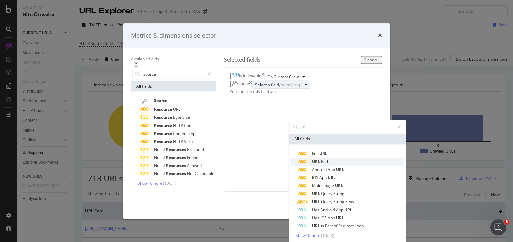
click at [312, 158] on span "URL" at bounding box center [316, 161] width 9 height 6
click at [295, 88] on div "Select a field (mandatory)" at bounding box center [278, 85] width 47 height 6
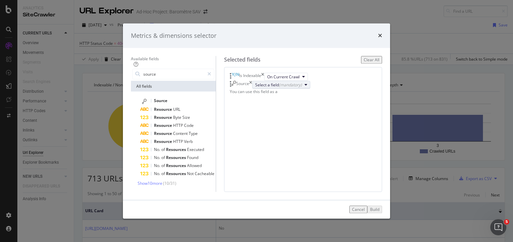
click at [283, 88] on div "Select a field (mandatory)" at bounding box center [278, 85] width 47 height 6
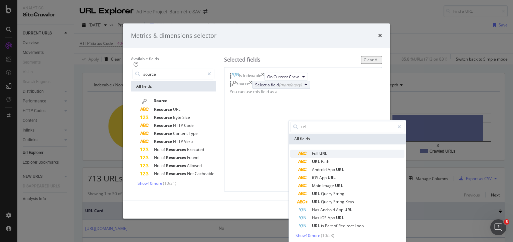
click at [298, 151] on icon "modal" at bounding box center [302, 153] width 9 height 4
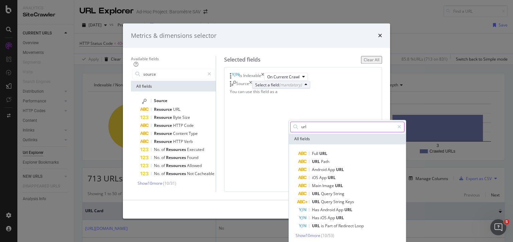
click at [301, 122] on input "url" at bounding box center [348, 127] width 94 height 10
type input "u"
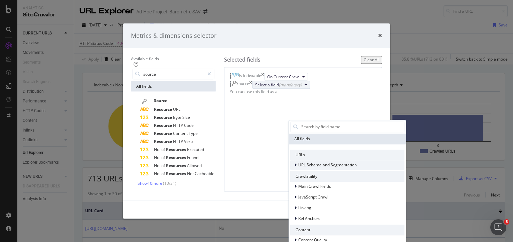
click at [295, 163] on icon "modal" at bounding box center [296, 165] width 2 height 4
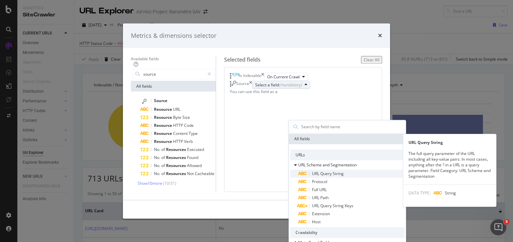
click at [312, 170] on span "URL Query String" at bounding box center [328, 173] width 32 height 6
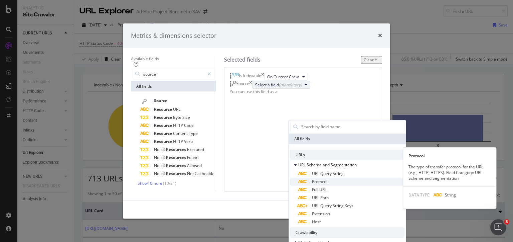
click at [312, 179] on span "Protocol" at bounding box center [319, 182] width 15 height 6
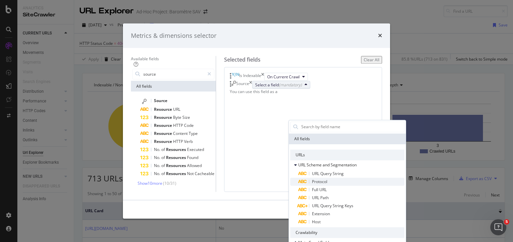
click at [312, 179] on span "Protocol" at bounding box center [319, 182] width 15 height 6
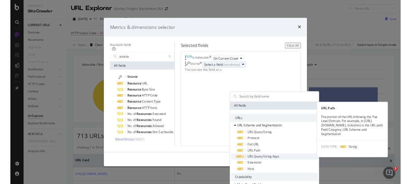
scroll to position [33, 0]
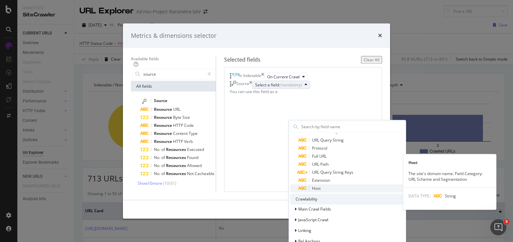
click at [312, 185] on span "Host" at bounding box center [316, 188] width 9 height 6
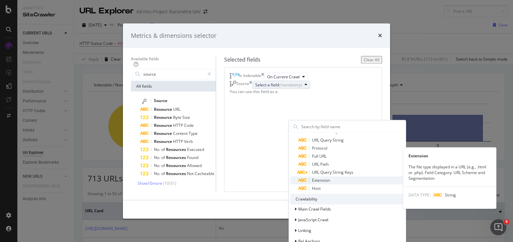
click at [312, 177] on span "Extension" at bounding box center [321, 180] width 18 height 6
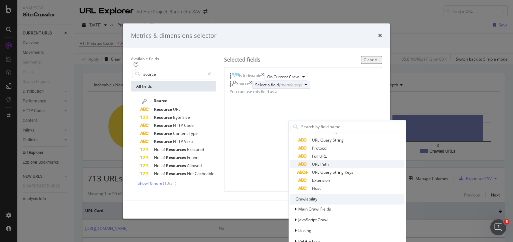
click at [312, 161] on span "URL Path" at bounding box center [320, 164] width 17 height 6
click at [299, 206] on span "Main Crawl Fields" at bounding box center [315, 209] width 33 height 6
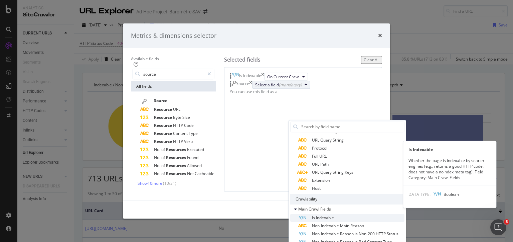
click at [312, 215] on span "Is Indexable" at bounding box center [323, 218] width 22 height 6
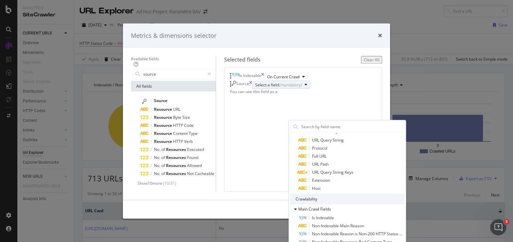
click at [382, 123] on div "Is Indexable On Current Crawl Source Select a field (mandatory) All fields URLs…" at bounding box center [303, 129] width 158 height 124
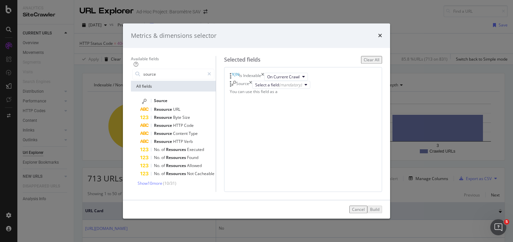
click at [232, 88] on div "modal" at bounding box center [231, 84] width 2 height 7
click at [361, 212] on div "Cancel" at bounding box center [358, 209] width 13 height 6
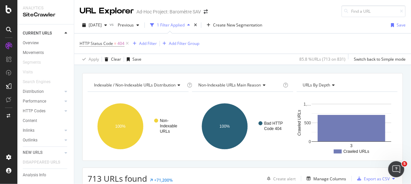
scroll to position [1, 0]
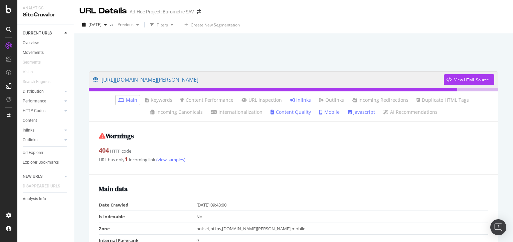
click at [301, 98] on link "Inlinks" at bounding box center [300, 100] width 21 height 7
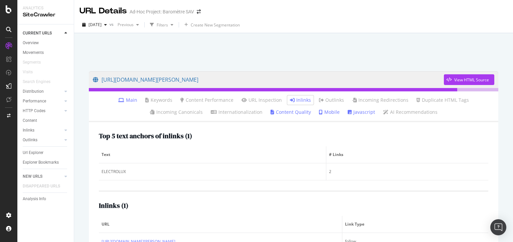
scroll to position [33, 0]
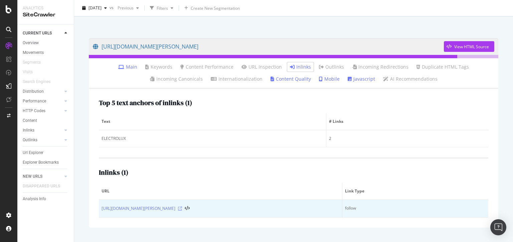
click at [182, 208] on icon at bounding box center [180, 208] width 4 height 4
